Goal: Task Accomplishment & Management: Manage account settings

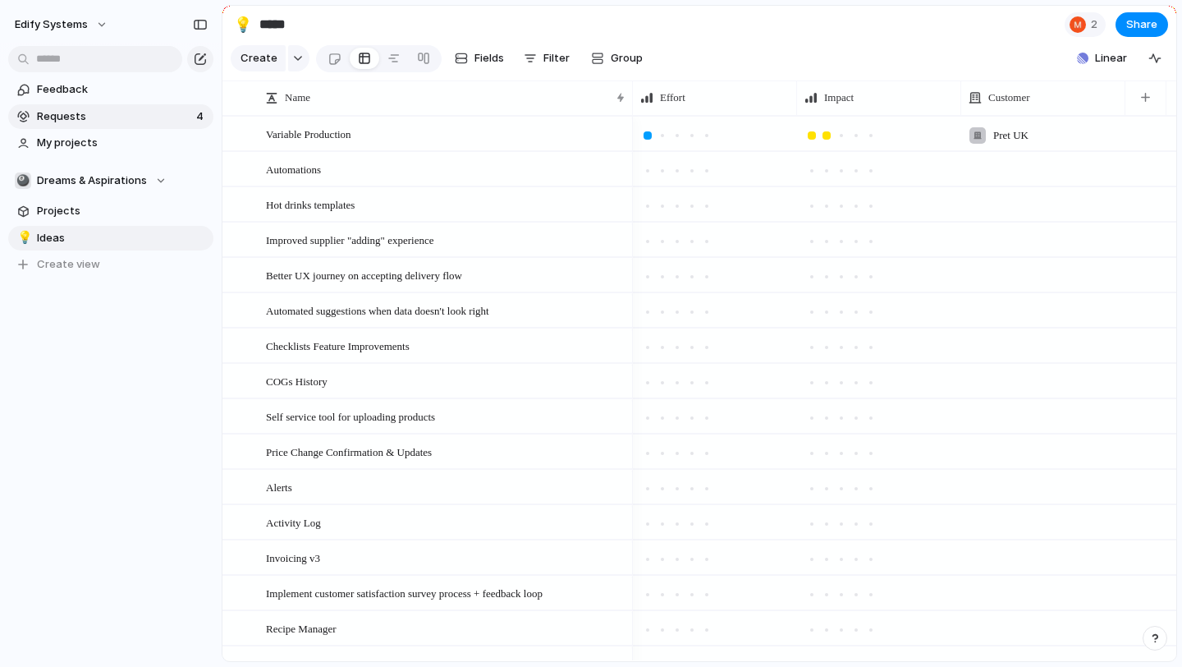
click at [108, 128] on link "Requests 4" at bounding box center [110, 116] width 205 height 25
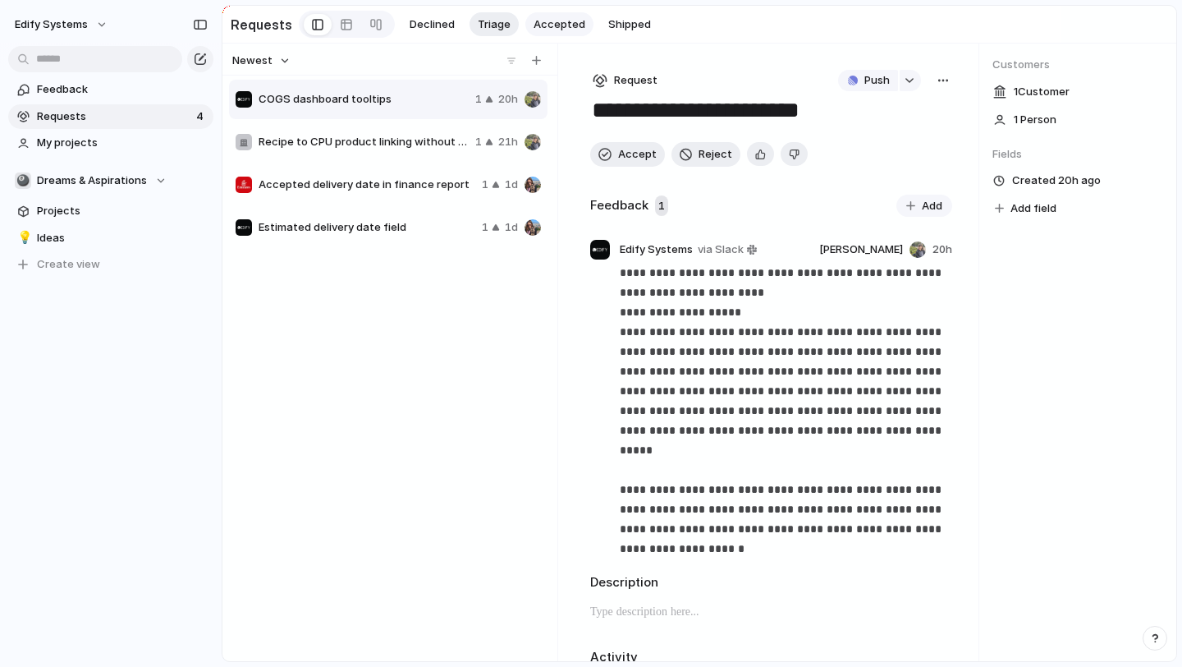
click at [576, 27] on span "Accepted" at bounding box center [560, 24] width 52 height 16
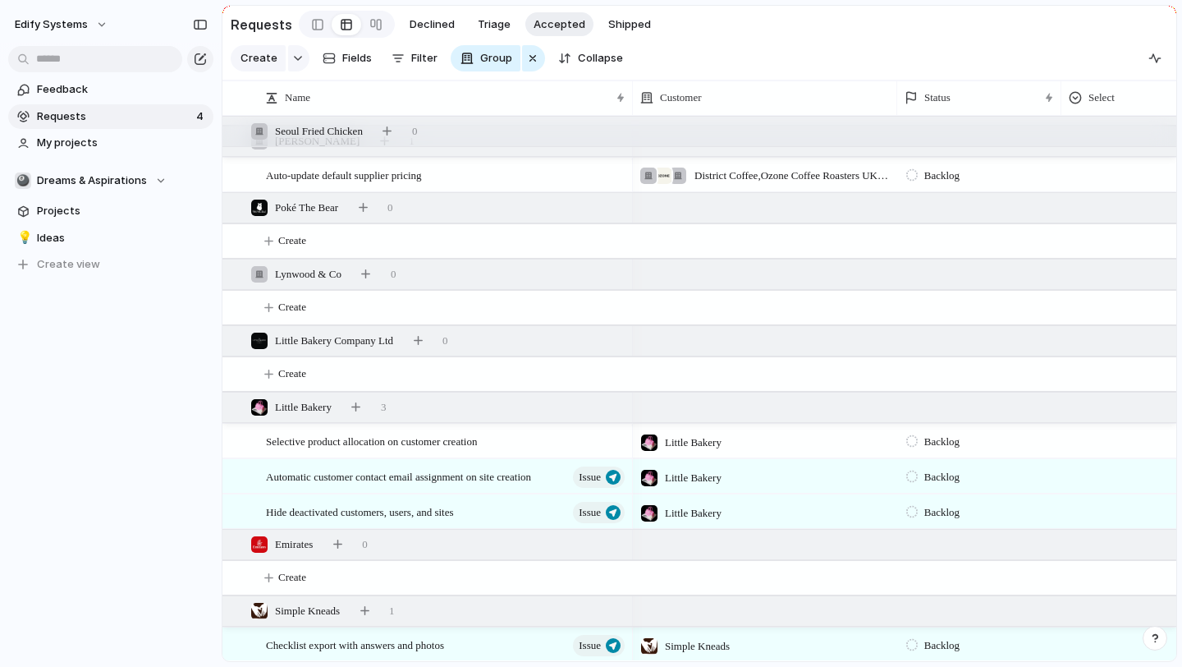
scroll to position [2120, 0]
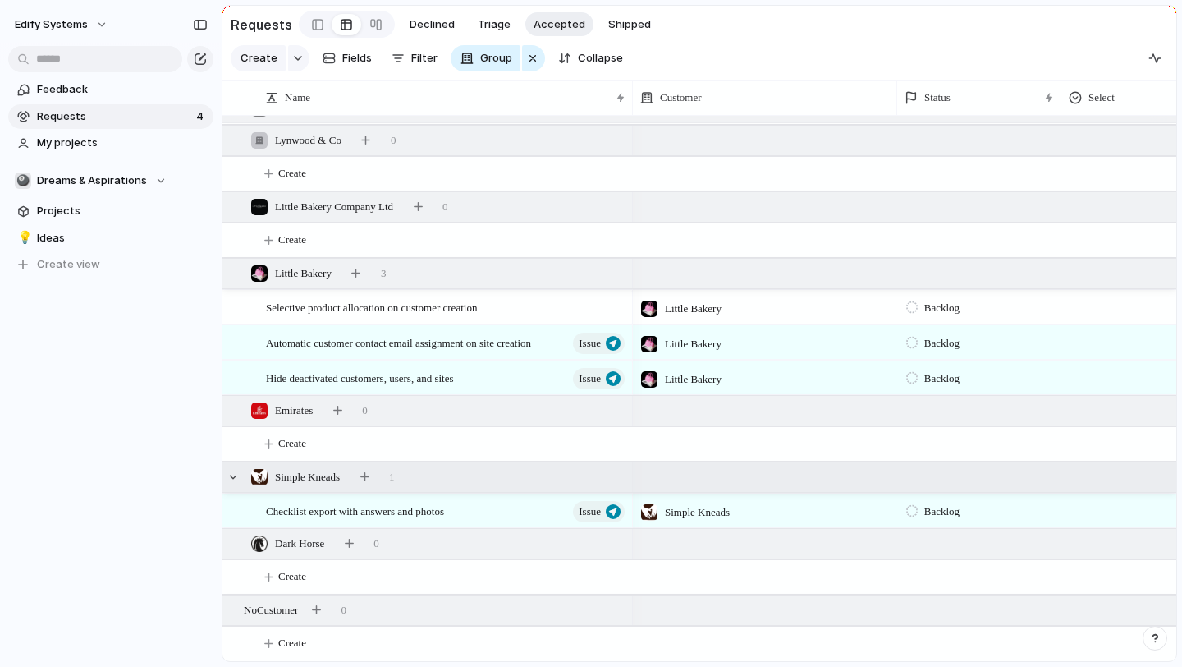
click at [271, 478] on div "Simple Kneads" at bounding box center [295, 477] width 103 height 18
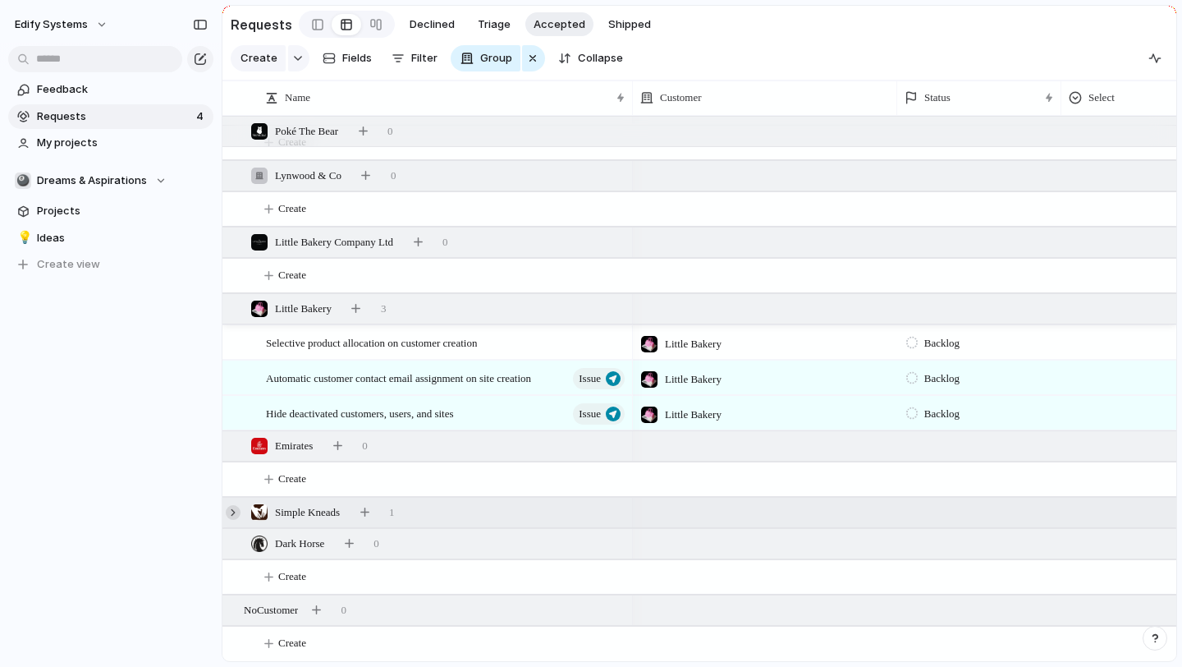
click at [231, 512] on div at bounding box center [233, 512] width 15 height 15
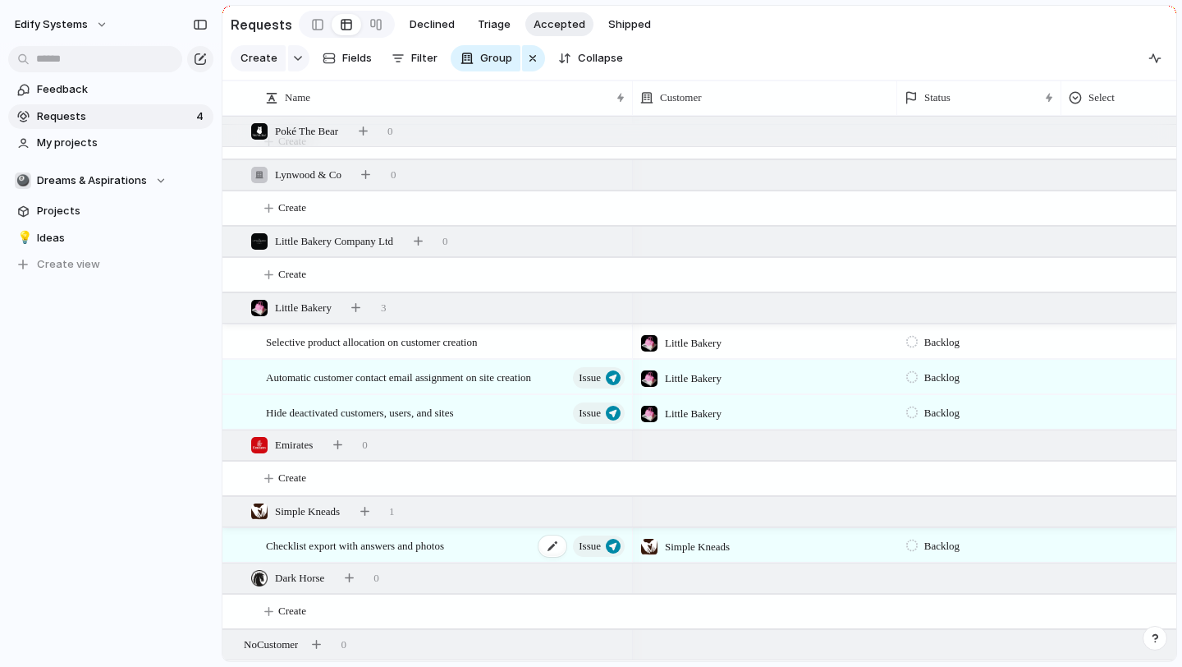
click at [331, 541] on span "Checklist export with answers and photos" at bounding box center [355, 544] width 178 height 19
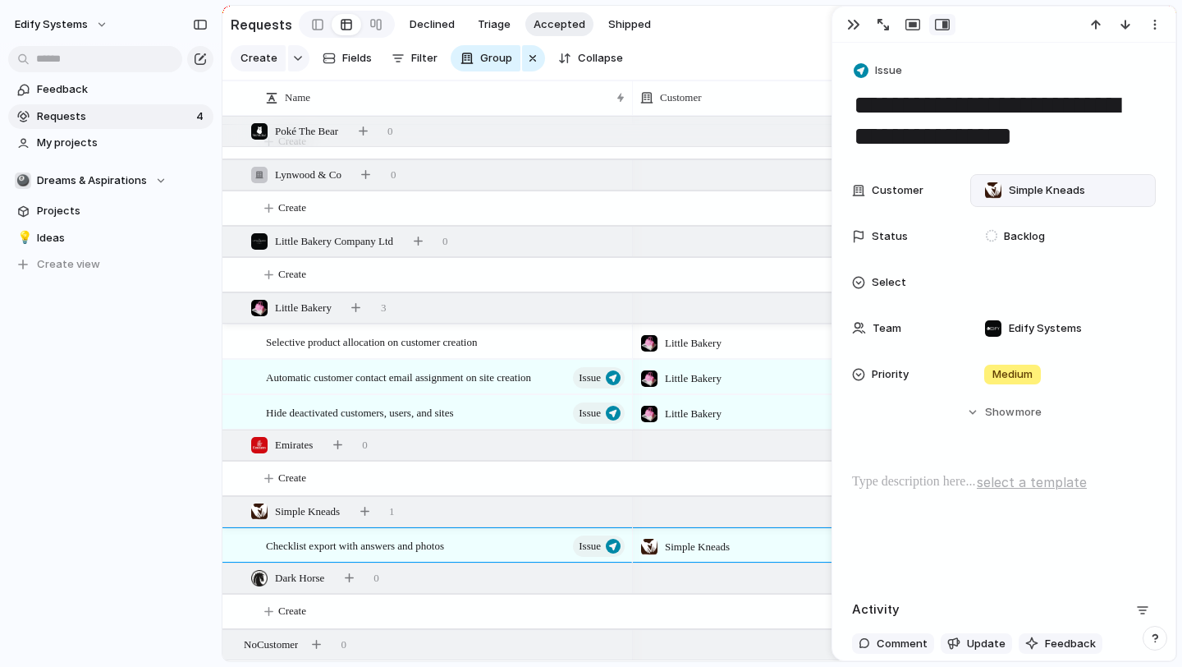
click at [1037, 199] on span "Simple Kneads" at bounding box center [1047, 190] width 76 height 16
click at [1030, 588] on div "Bluestone [PERSON_NAME] & [PERSON_NAME] Origin Coffee Retail Limited K-[GEOGRAP…" at bounding box center [591, 333] width 1182 height 667
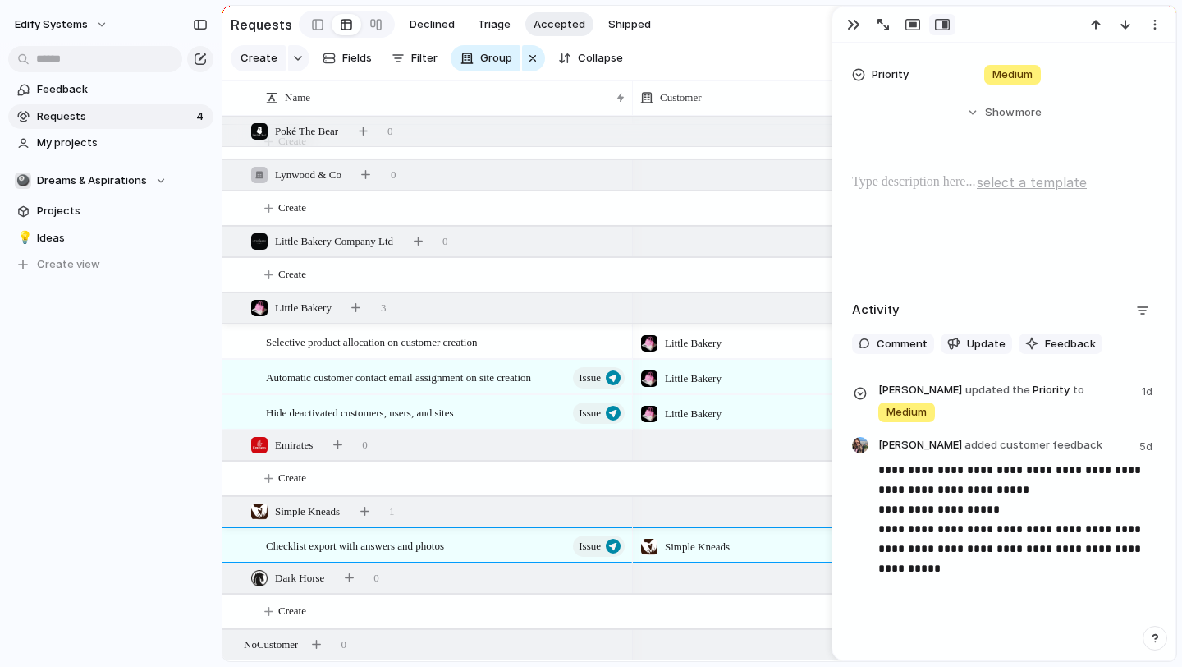
scroll to position [302, 0]
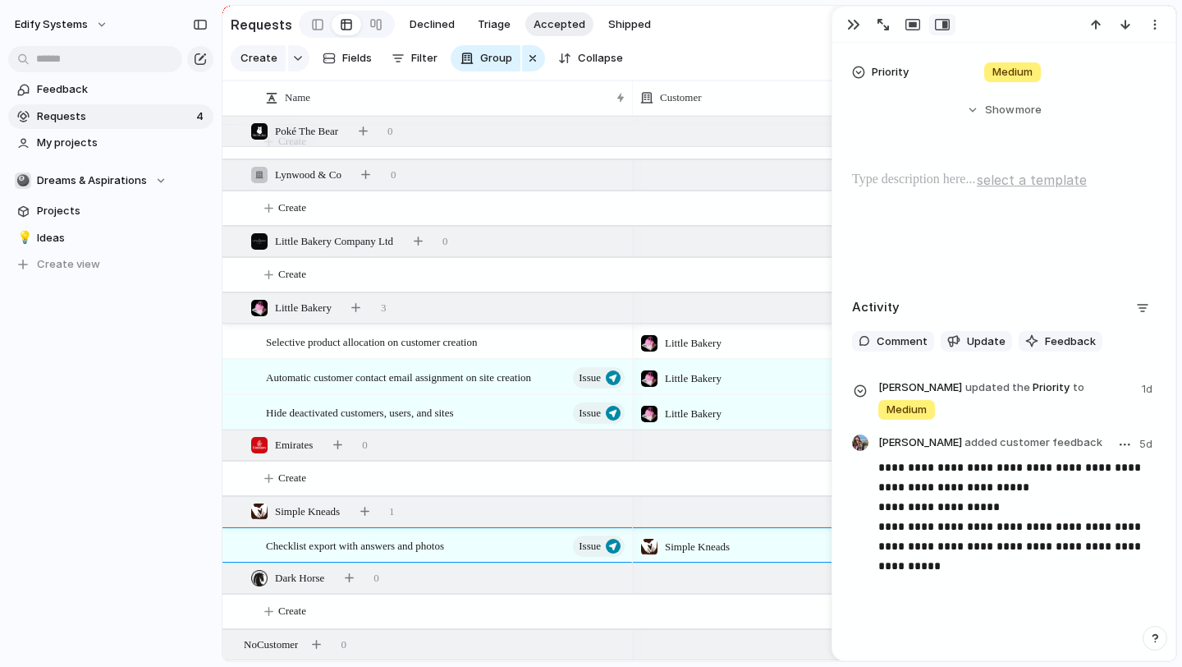
click at [1009, 597] on div "**********" at bounding box center [1018, 515] width 278 height 163
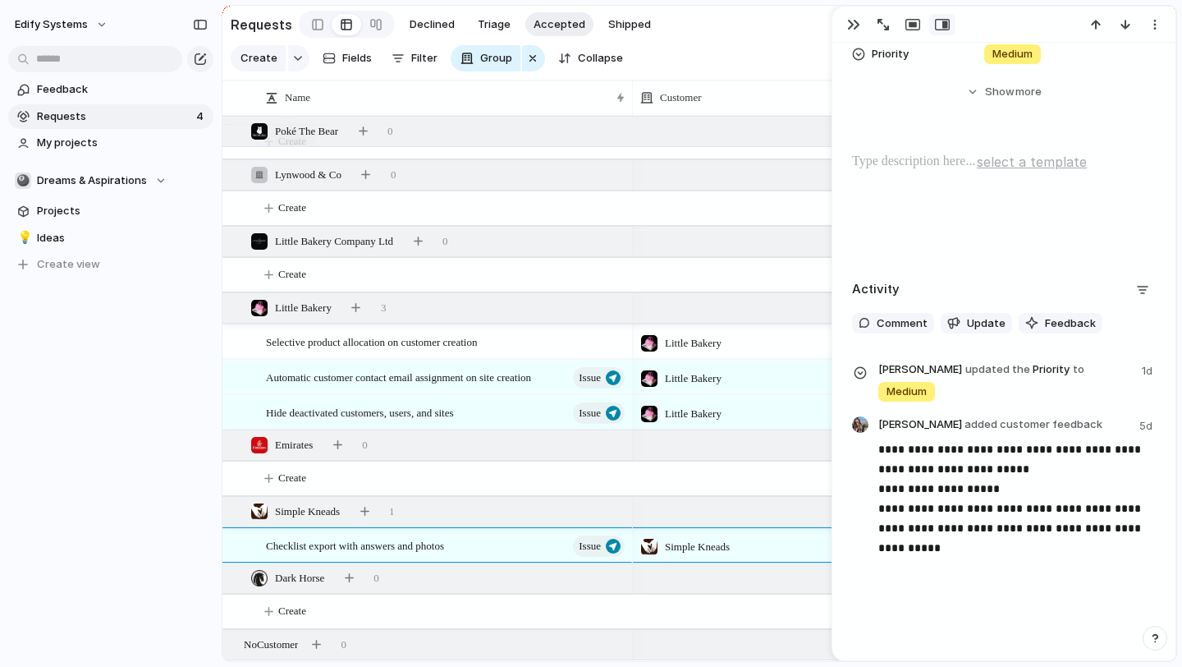
scroll to position [0, 0]
